Goal: Check status: Check status

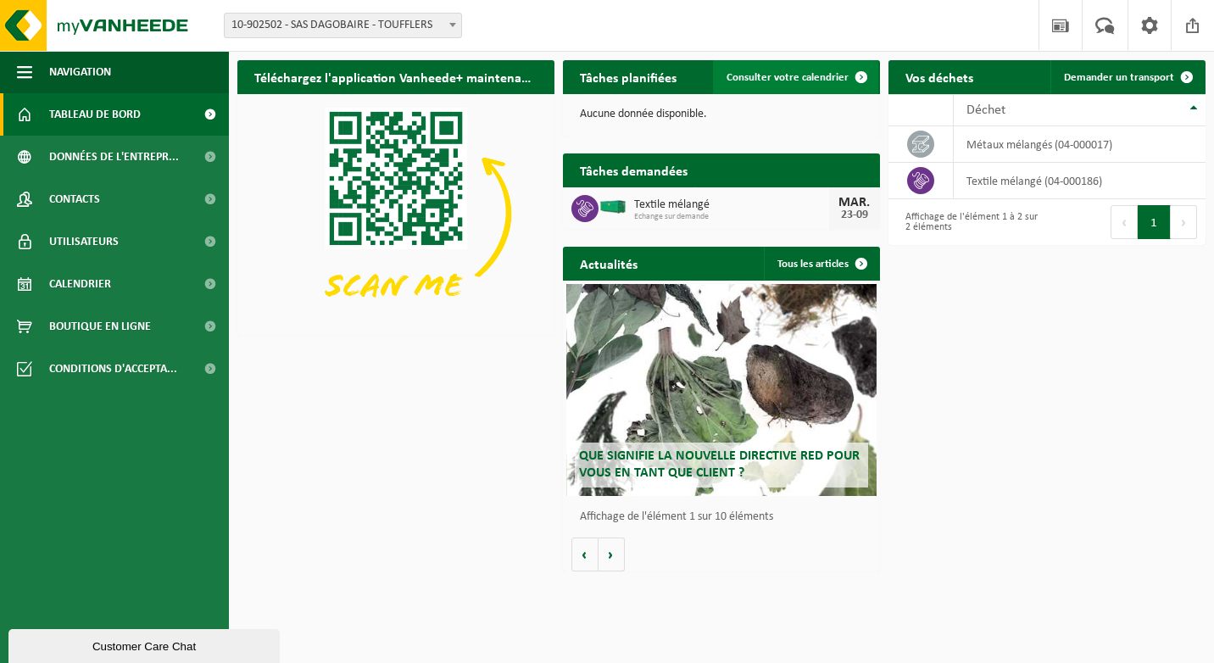
click at [816, 89] on link "Consulter votre calendrier" at bounding box center [795, 77] width 165 height 34
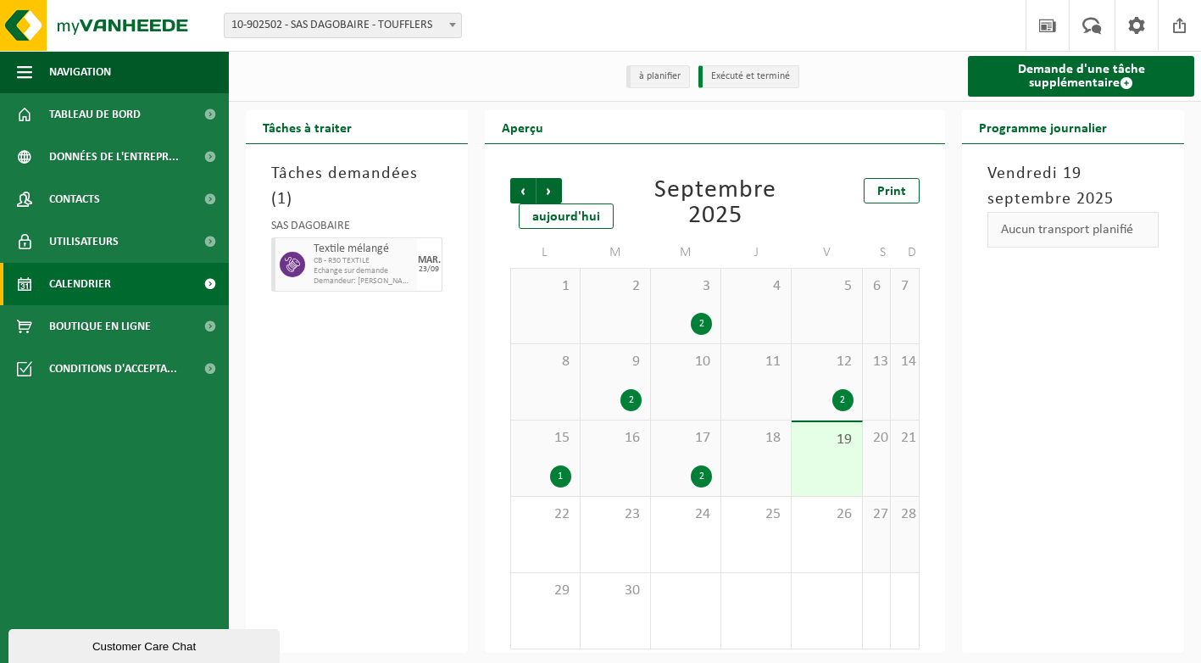
click at [824, 444] on span "19" at bounding box center [826, 440] width 53 height 19
click at [810, 408] on div "2" at bounding box center [826, 400] width 53 height 22
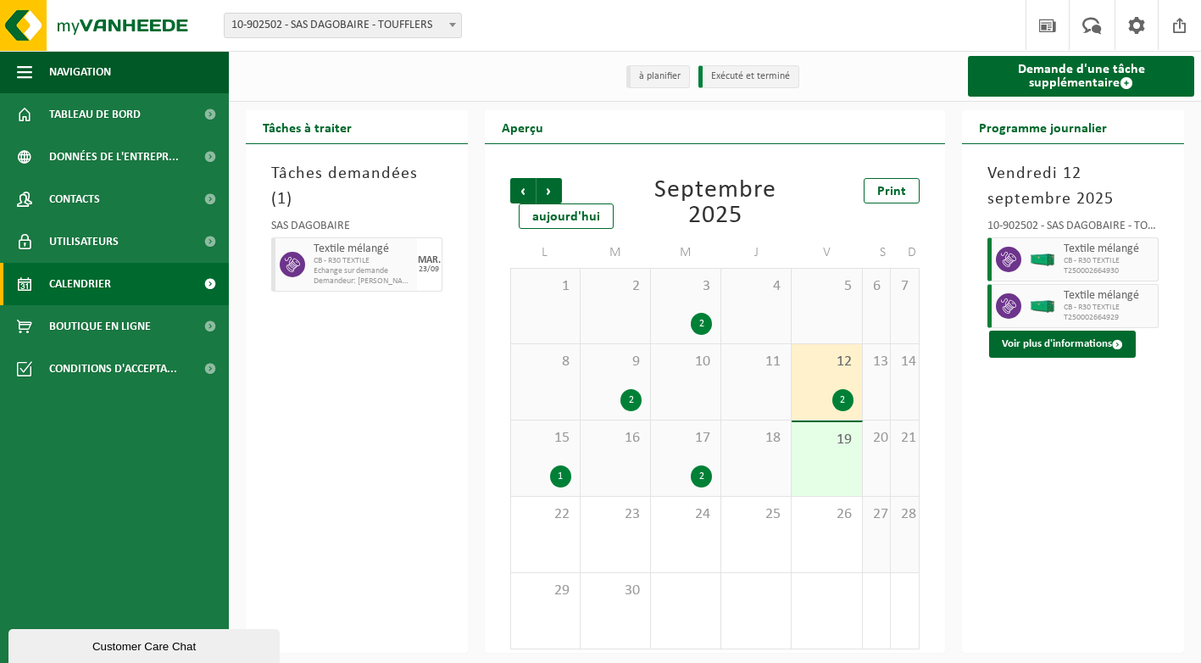
click at [686, 454] on div "17 2" at bounding box center [686, 458] width 70 height 75
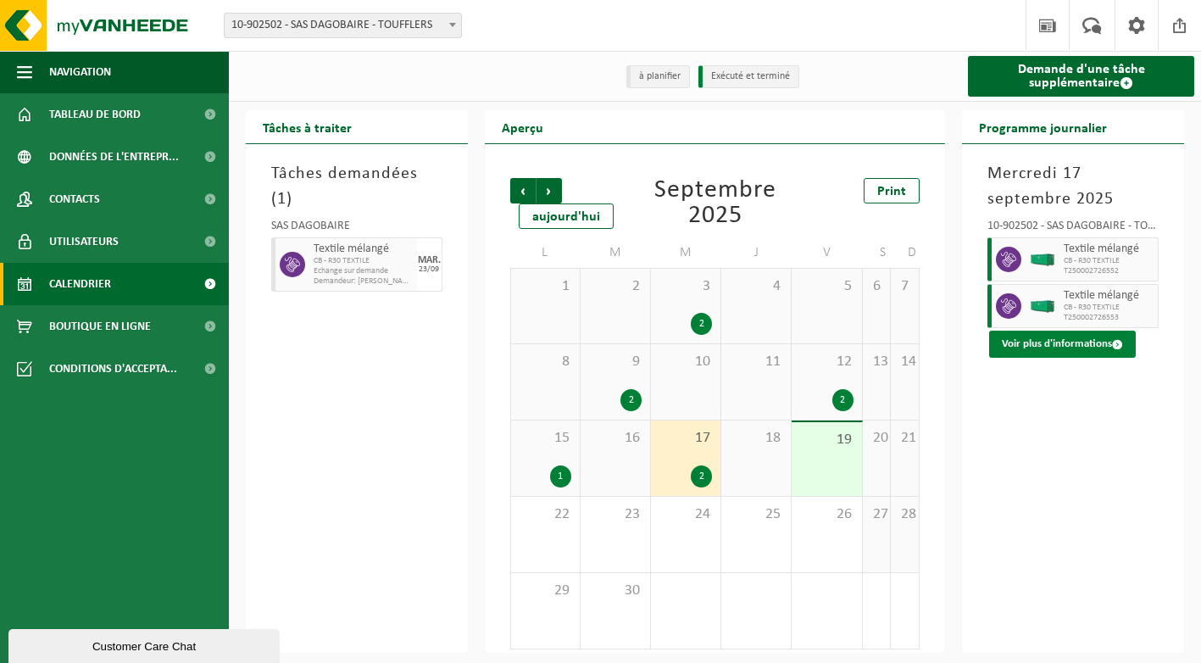
click at [1128, 345] on button "Voir plus d'informations" at bounding box center [1062, 344] width 147 height 27
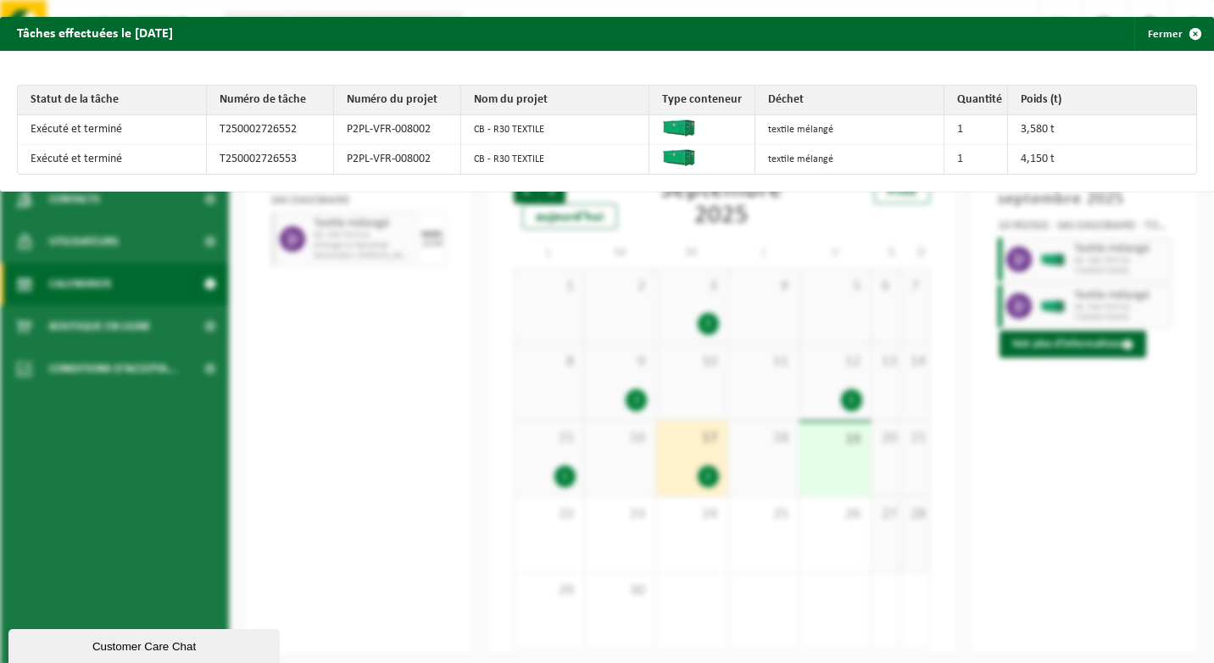
click at [1064, 416] on div "Tâches effectuées le 2025-09-17 Fermer Statut de la tâche Numéro de tâche Numér…" at bounding box center [607, 331] width 1214 height 663
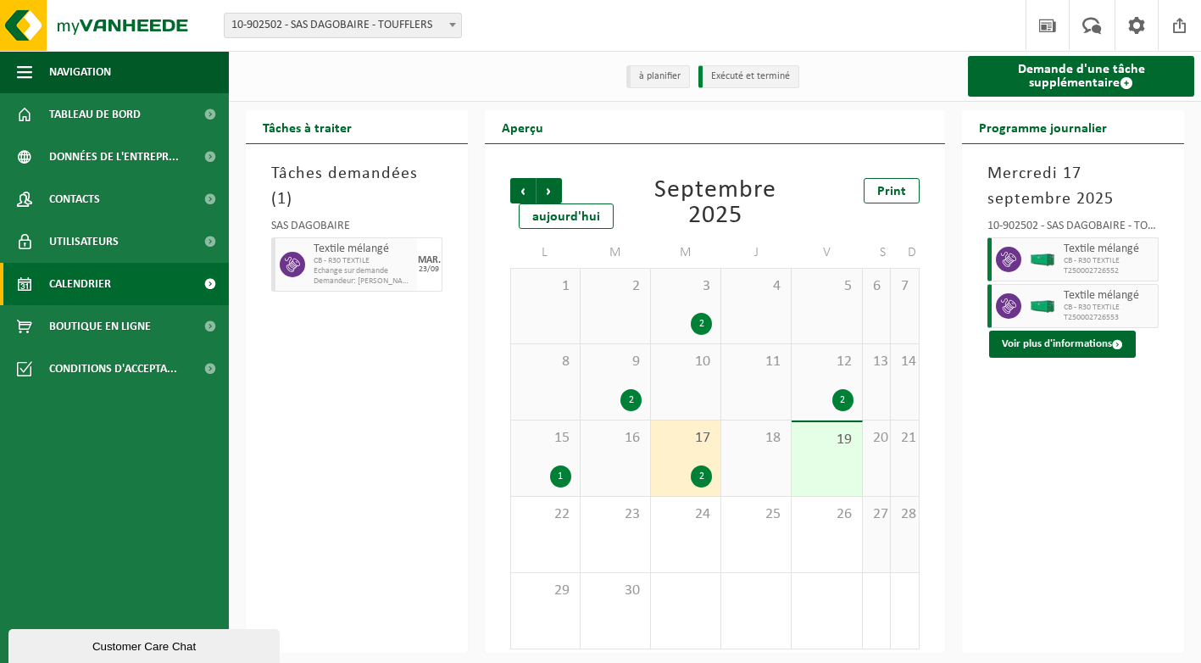
click at [818, 370] on span "12" at bounding box center [826, 362] width 53 height 19
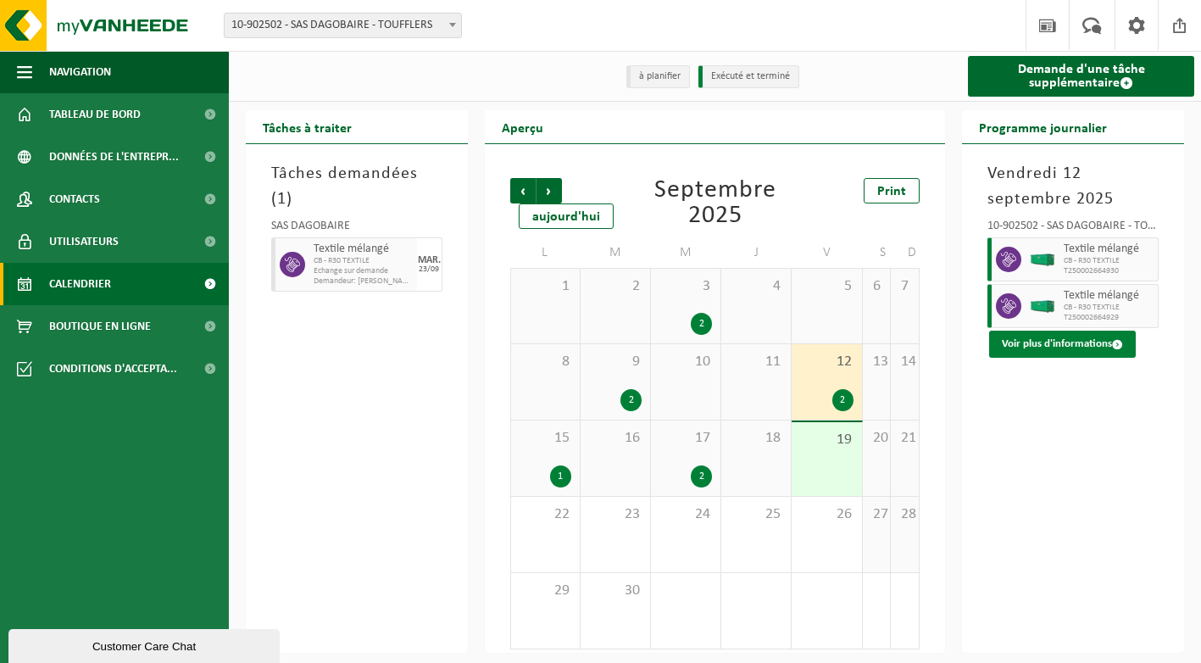
click at [1005, 344] on button "Voir plus d'informations" at bounding box center [1062, 344] width 147 height 27
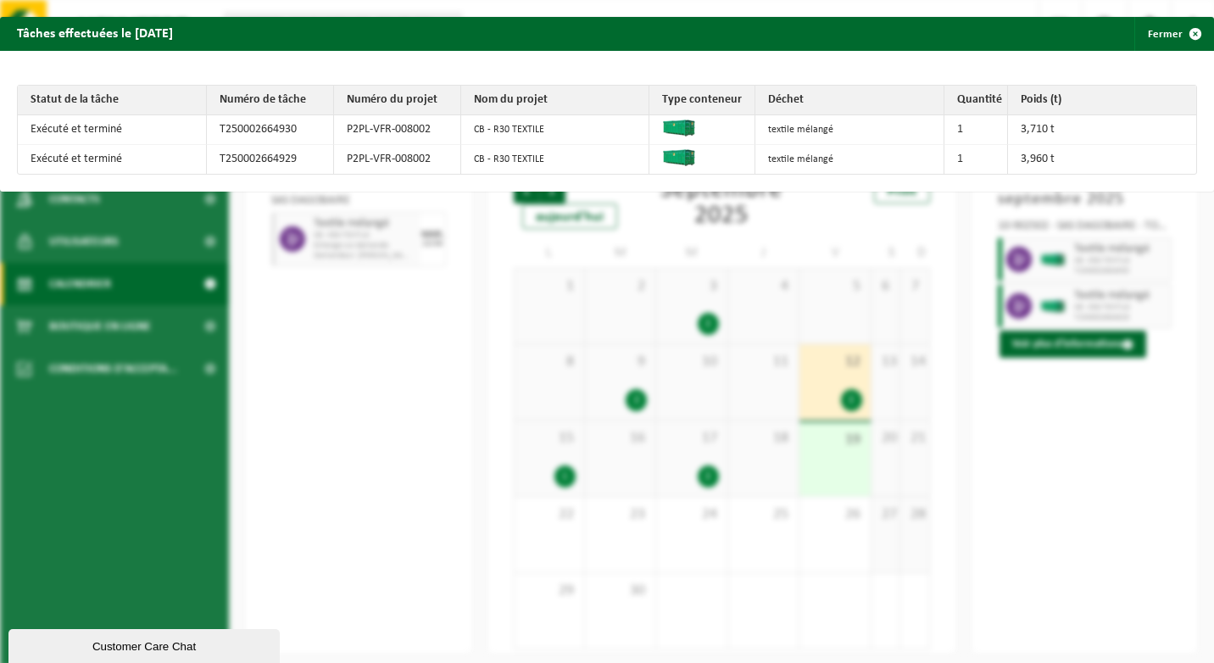
click at [801, 494] on div "Tâches effectuées le 2025-09-12 Fermer Statut de la tâche Numéro de tâche Numér…" at bounding box center [607, 331] width 1214 height 663
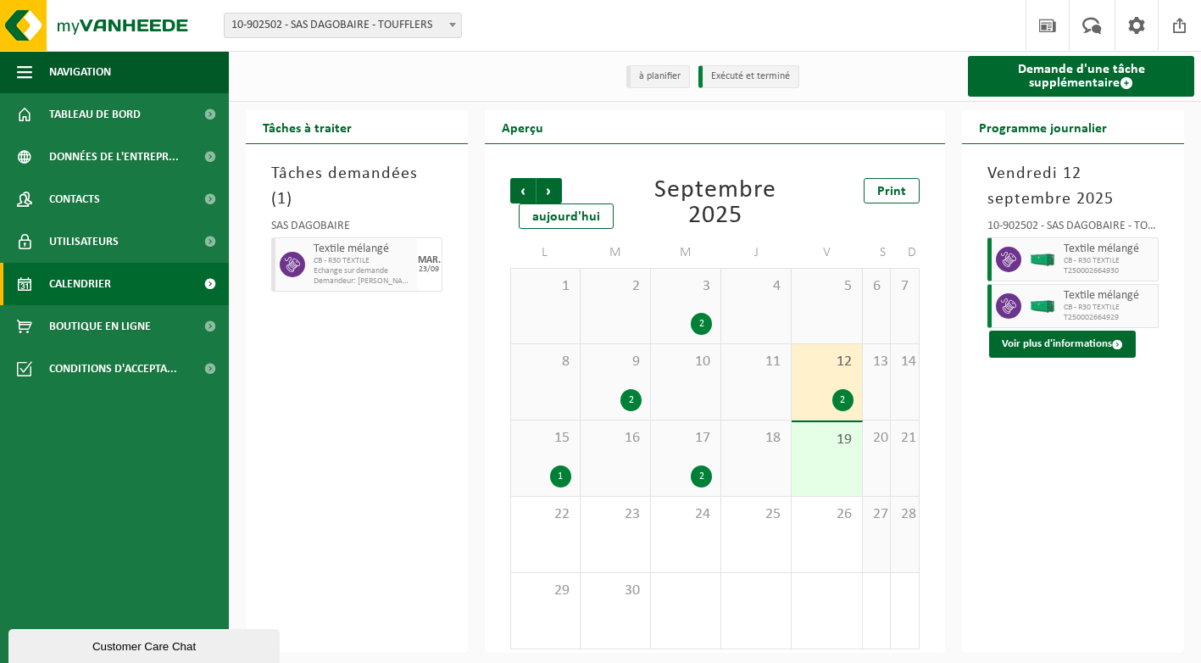
click at [767, 469] on div "18" at bounding box center [756, 458] width 70 height 75
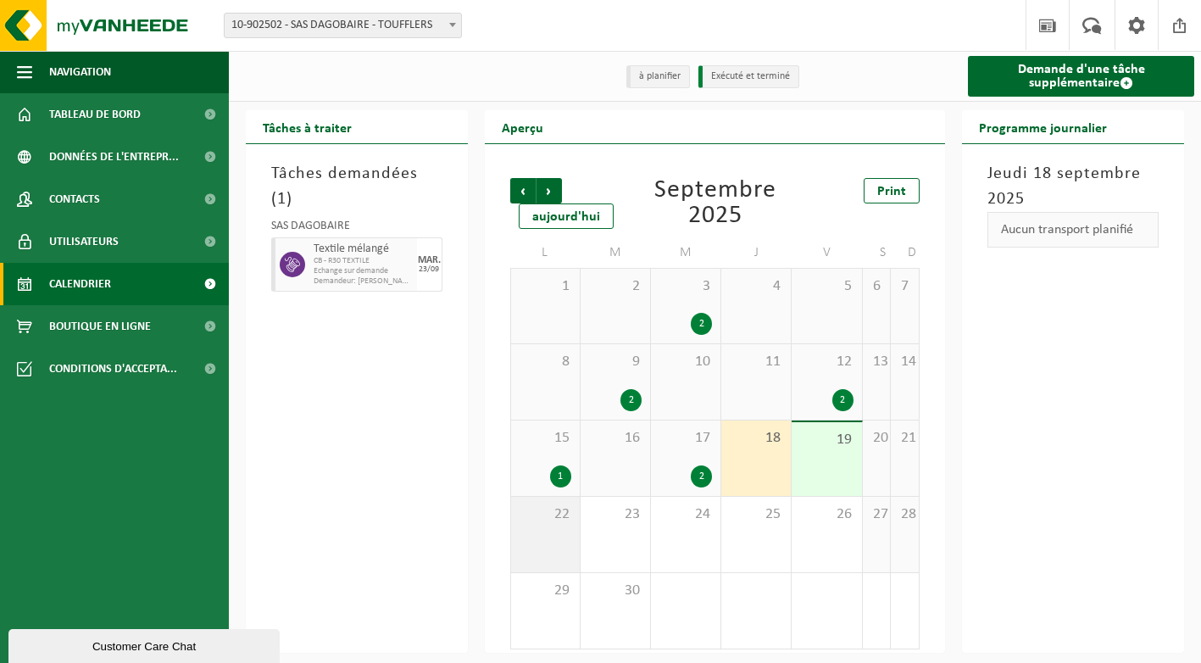
click at [554, 537] on div "22" at bounding box center [545, 534] width 69 height 75
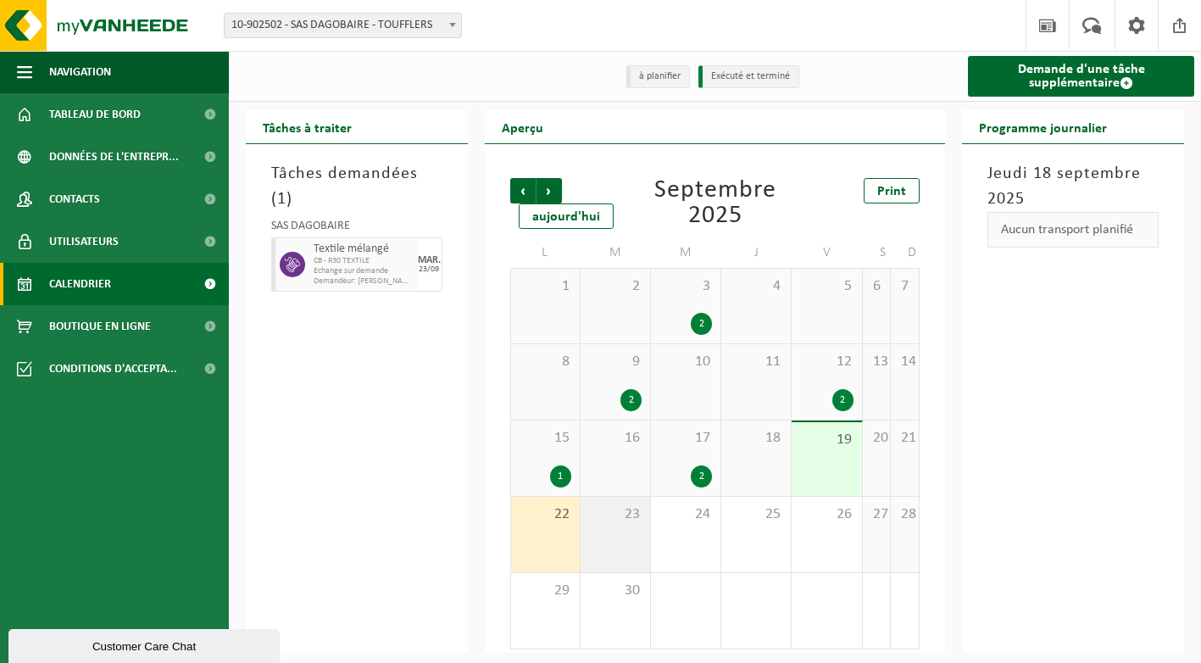
click at [596, 534] on div "23" at bounding box center [616, 534] width 70 height 75
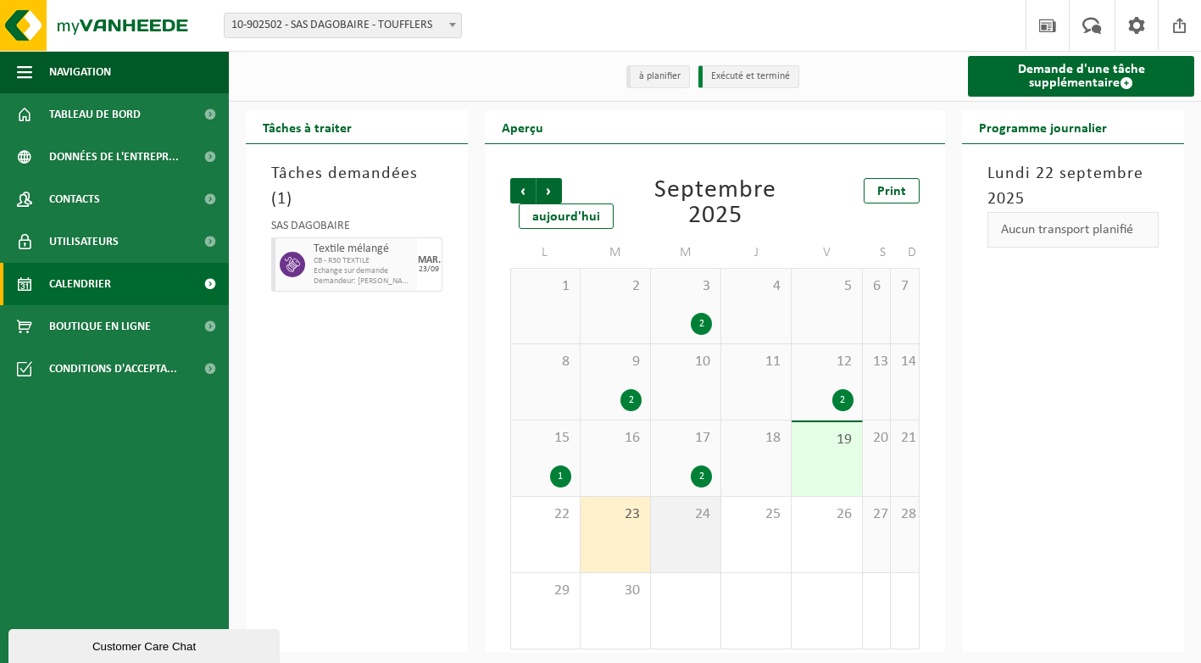
click at [658, 527] on div "24" at bounding box center [686, 534] width 70 height 75
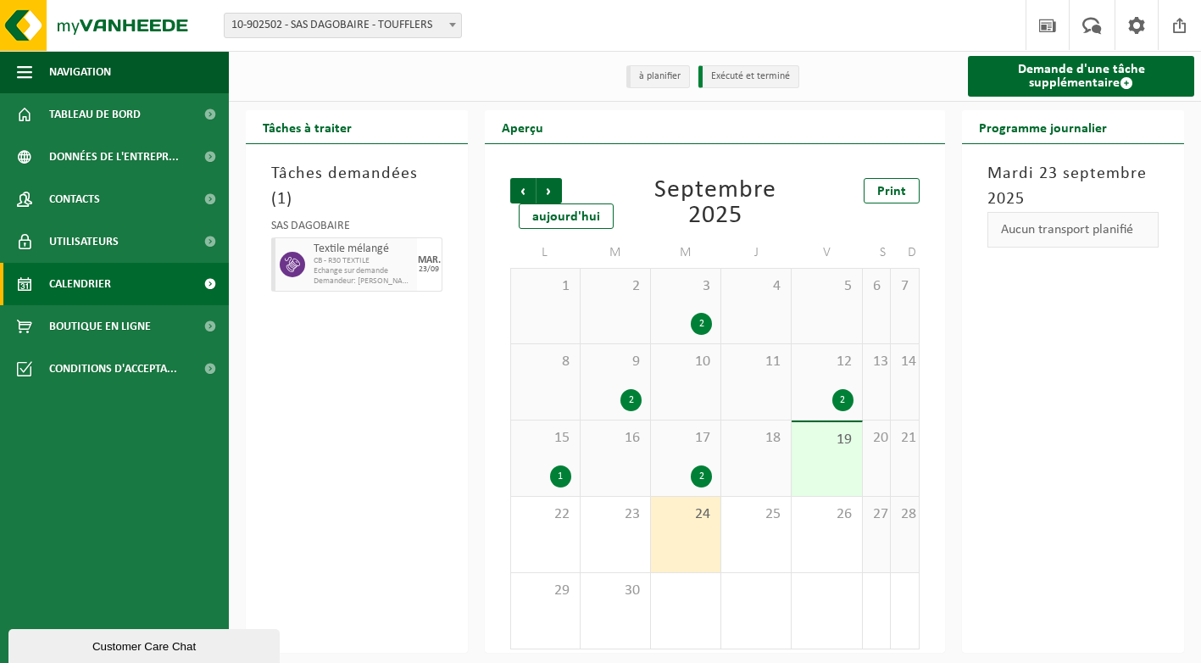
click at [697, 531] on div "24" at bounding box center [686, 534] width 70 height 75
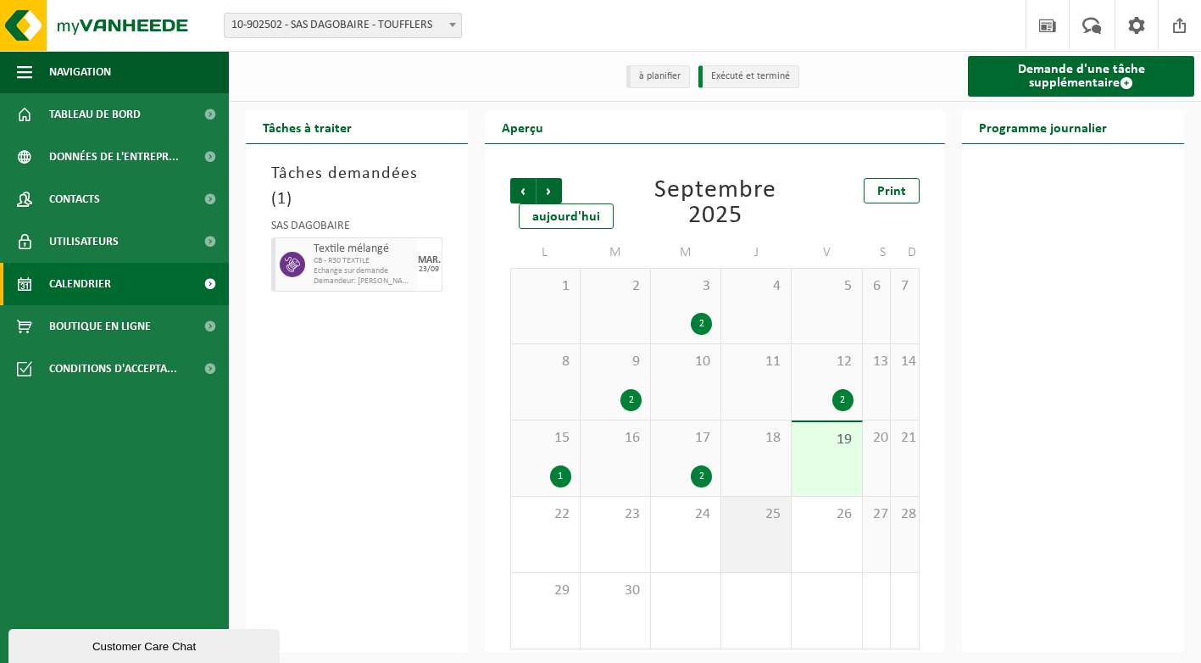
click at [733, 535] on div "25" at bounding box center [756, 534] width 70 height 75
click at [752, 533] on div "25" at bounding box center [756, 534] width 70 height 75
